Goal: Communication & Community: Answer question/provide support

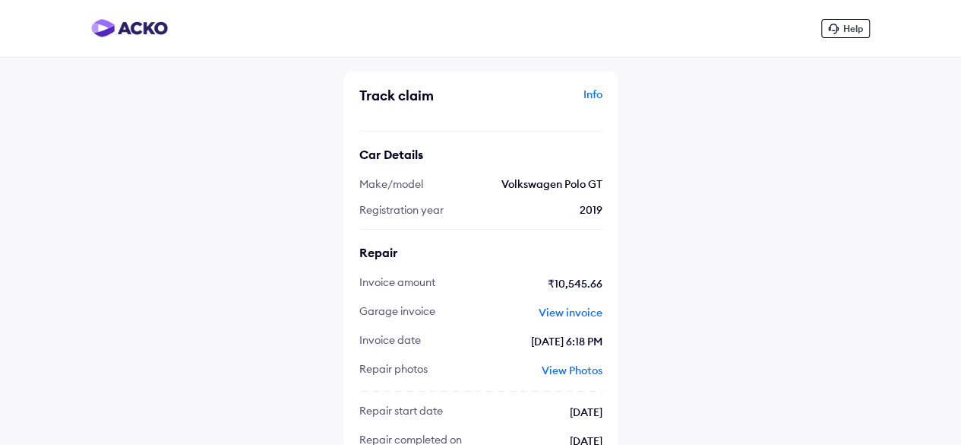
click at [845, 28] on span "Help" at bounding box center [854, 28] width 20 height 11
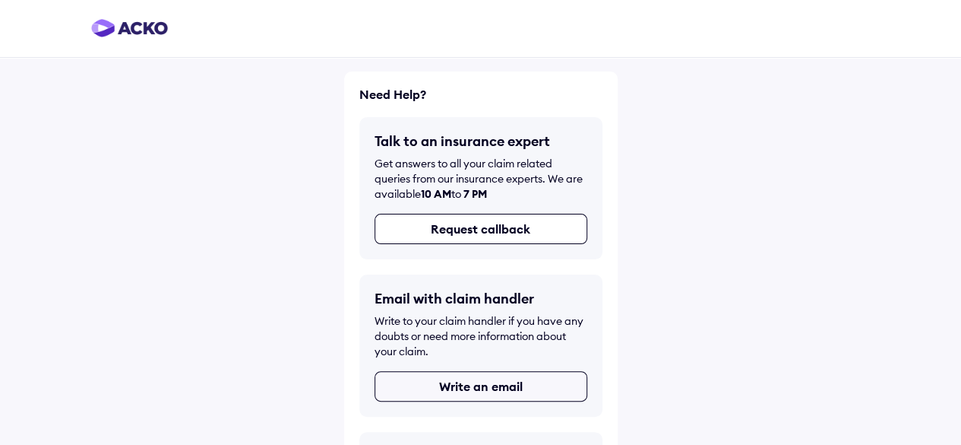
click at [476, 381] on button "Write an email" at bounding box center [481, 386] width 213 height 30
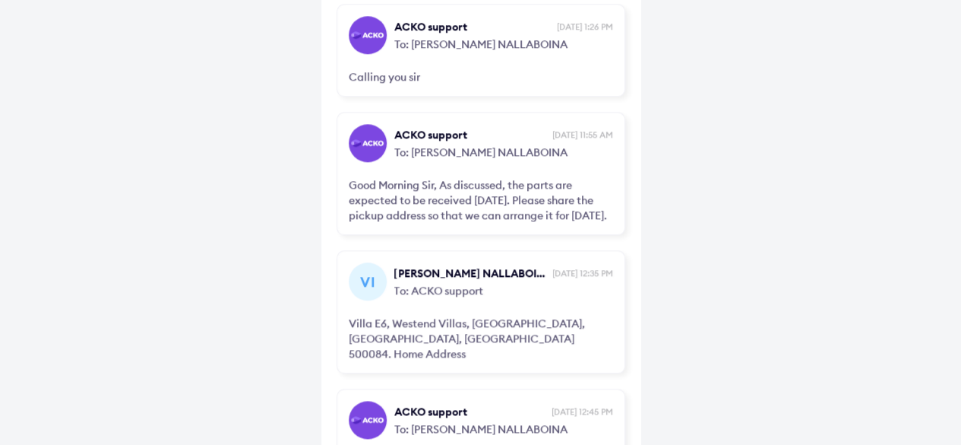
scroll to position [928, 0]
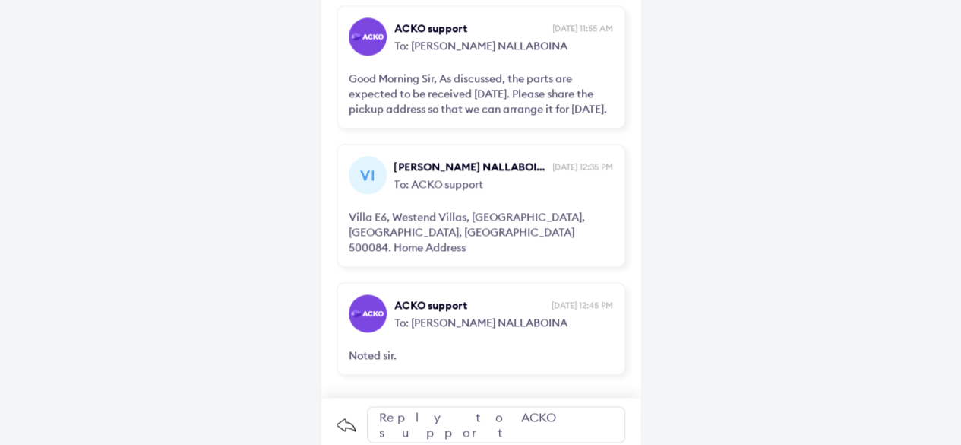
click at [449, 419] on div "Reply to ACKO support" at bounding box center [496, 424] width 258 height 36
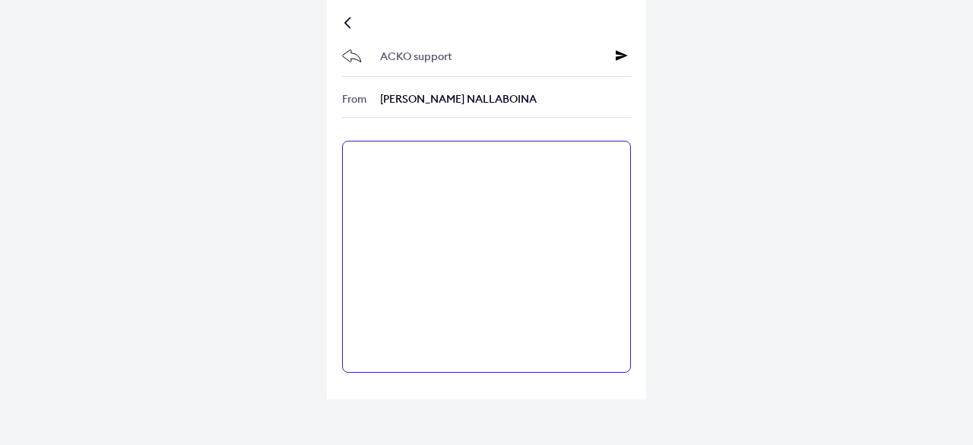
click at [385, 206] on textarea at bounding box center [486, 257] width 289 height 232
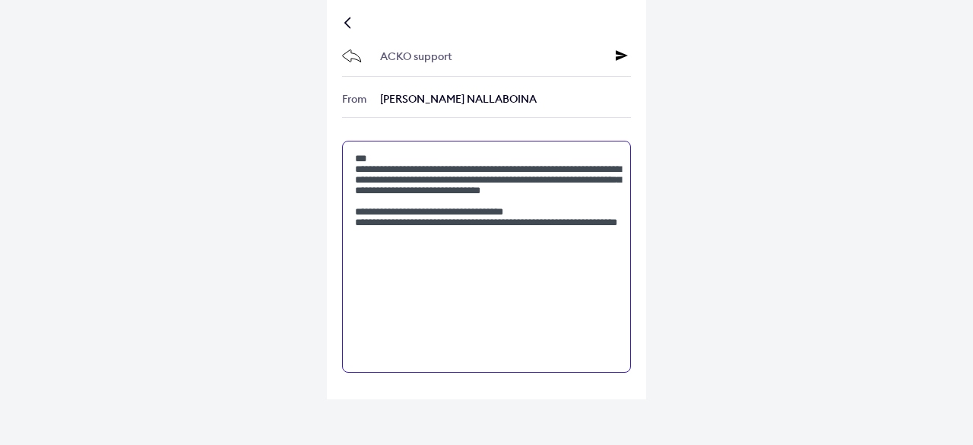
type textarea "**********"
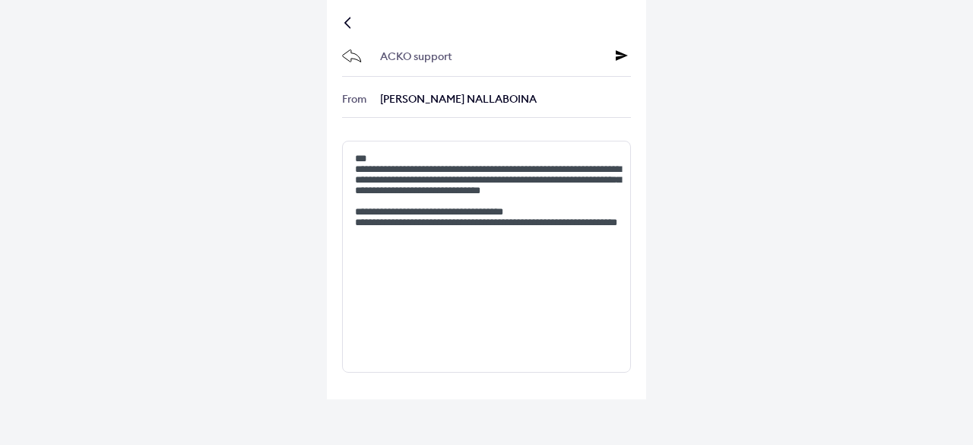
click at [620, 56] on icon at bounding box center [622, 55] width 12 height 12
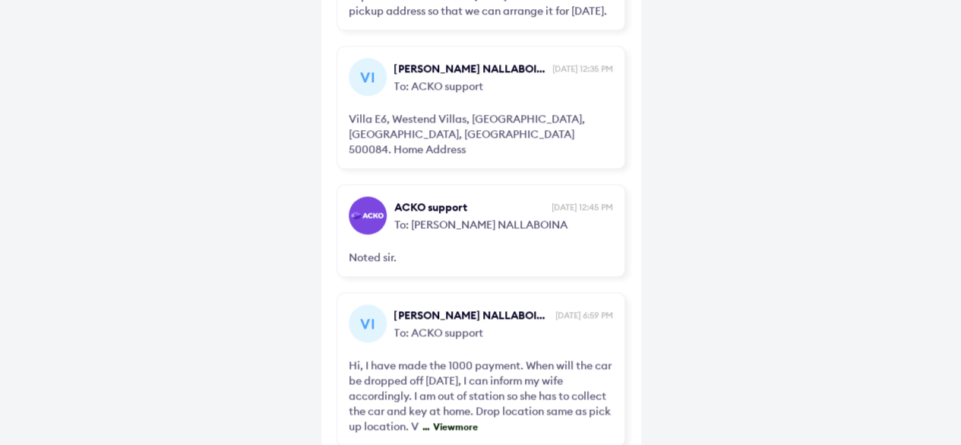
scroll to position [1097, 0]
